Goal: Entertainment & Leisure: Consume media (video, audio)

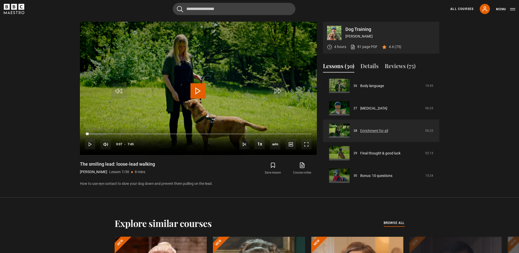
scroll to position [255, 0]
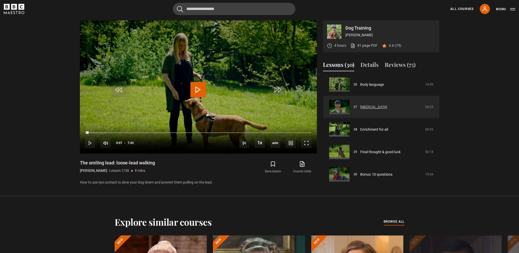
click at [381, 104] on link "[MEDICAL_DATA]" at bounding box center [373, 106] width 27 height 5
click at [385, 110] on link "[MEDICAL_DATA]" at bounding box center [373, 106] width 27 height 5
click at [387, 108] on link "[MEDICAL_DATA]" at bounding box center [373, 106] width 27 height 5
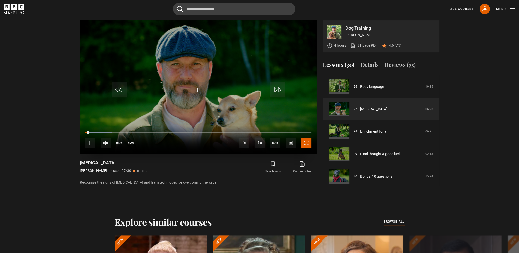
click at [307, 144] on span "Video Player" at bounding box center [306, 143] width 10 height 10
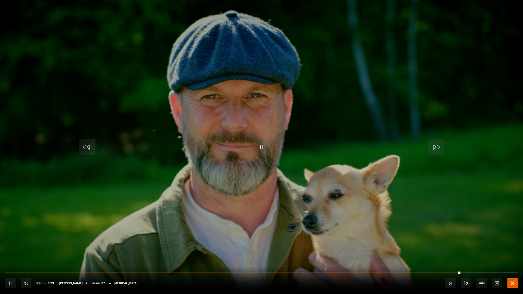
click at [511, 253] on span "Video Player" at bounding box center [512, 283] width 10 height 10
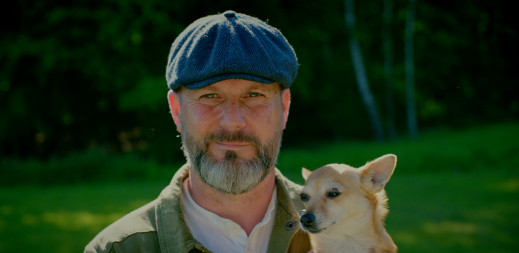
scroll to position [586, 0]
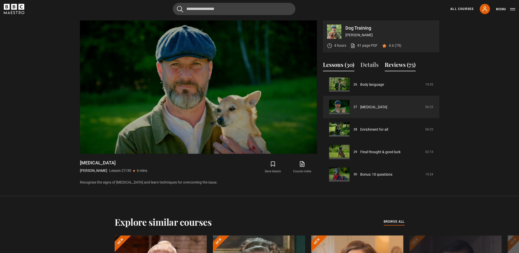
click at [405, 62] on button "Reviews (75)" at bounding box center [400, 65] width 31 height 11
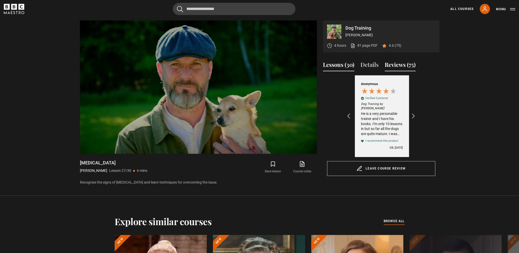
scroll to position [0, 59]
click at [341, 60] on div "Lessons (30) Details Reviews (75) Course trailer 01 Dog Training Introduction 0…" at bounding box center [381, 120] width 116 height 129
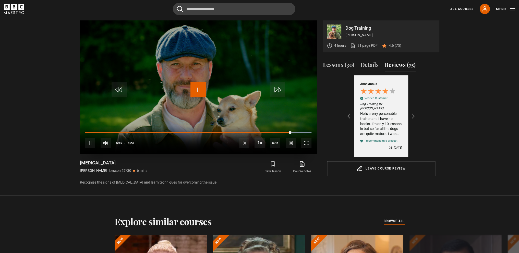
click at [193, 87] on span "Video Player" at bounding box center [197, 89] width 15 height 15
click at [348, 65] on button "Lessons (30)" at bounding box center [338, 65] width 31 height 11
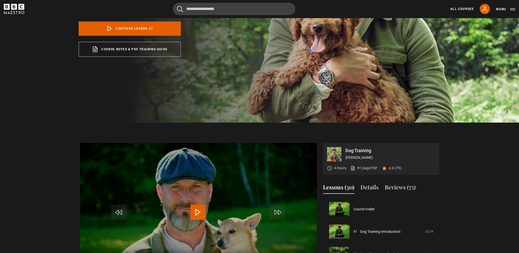
scroll to position [102, 0]
